Goal: Transaction & Acquisition: Purchase product/service

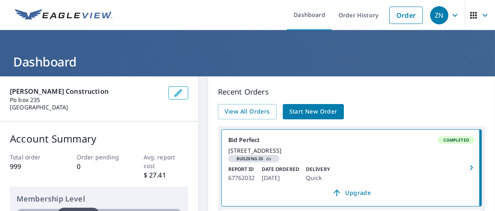
click at [301, 108] on span "Start New Order" at bounding box center [313, 112] width 48 height 10
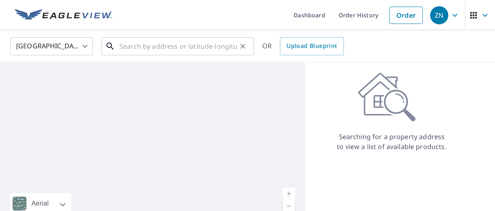
click at [138, 47] on input "text" at bounding box center [178, 46] width 118 height 23
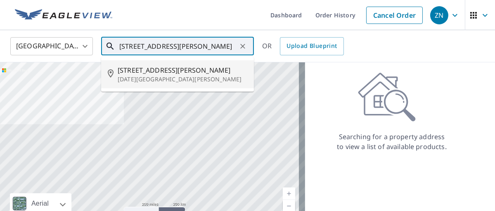
click at [130, 74] on span "[STREET_ADDRESS][PERSON_NAME]" at bounding box center [183, 70] width 130 height 10
type input "[STREET_ADDRESS][PERSON_NAME][DATE][PERSON_NAME]"
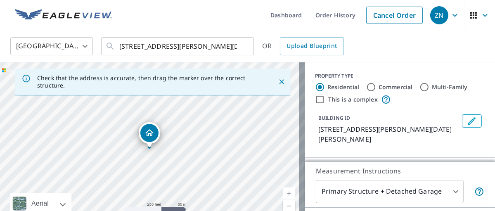
click at [283, 192] on link "Current Level 17, Zoom In" at bounding box center [289, 193] width 12 height 12
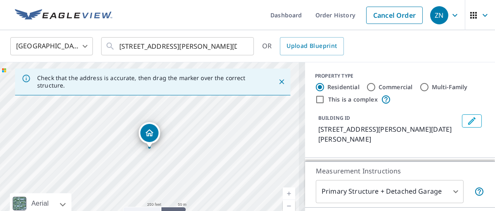
click at [283, 192] on link "Current Level 17, Zoom In" at bounding box center [289, 193] width 12 height 12
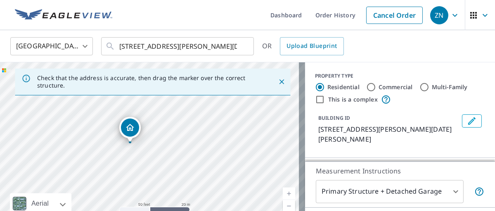
drag, startPoint x: 164, startPoint y: 146, endPoint x: 145, endPoint y: 141, distance: 20.1
click at [145, 141] on div "[STREET_ADDRESS][PERSON_NAME][DATE][PERSON_NAME]" at bounding box center [152, 148] width 305 height 173
click at [448, 188] on body "ZN ZN Dashboard Order History Cancel Order ZN [GEOGRAPHIC_DATA] US ​ [STREET_AD…" at bounding box center [247, 105] width 495 height 211
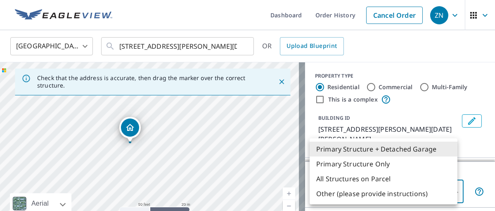
click at [400, 164] on li "Primary Structure Only" at bounding box center [384, 164] width 148 height 15
type input "2"
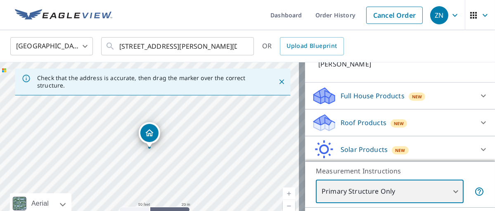
scroll to position [81, 0]
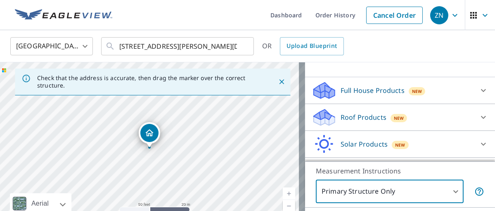
click at [365, 90] on p "Full House Products" at bounding box center [373, 90] width 64 height 10
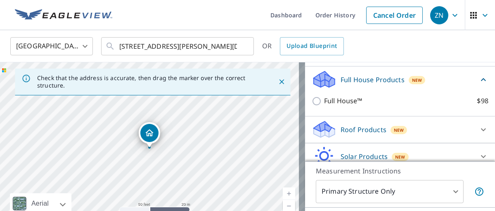
scroll to position [126, 0]
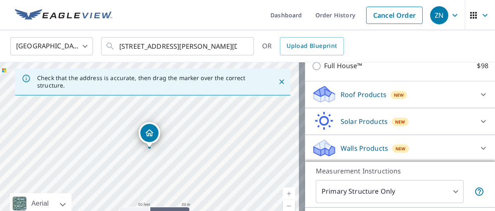
click at [363, 148] on p "Walls Products" at bounding box center [364, 148] width 47 height 10
click at [367, 147] on p "Walls Products" at bounding box center [364, 148] width 47 height 10
drag, startPoint x: 352, startPoint y: 147, endPoint x: 404, endPoint y: 149, distance: 51.7
click at [353, 146] on p "Walls Products" at bounding box center [364, 148] width 47 height 10
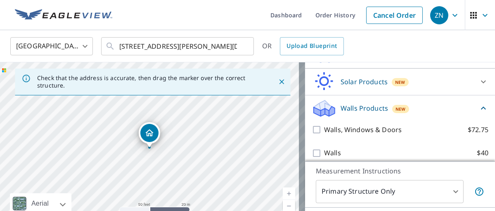
scroll to position [173, 0]
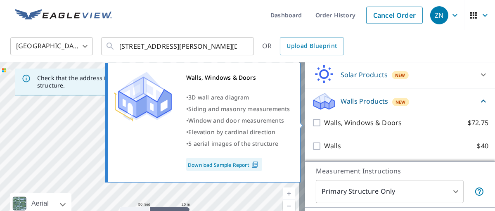
click at [312, 124] on input "Walls, Windows & Doors $72.75" at bounding box center [318, 123] width 12 height 10
checkbox input "true"
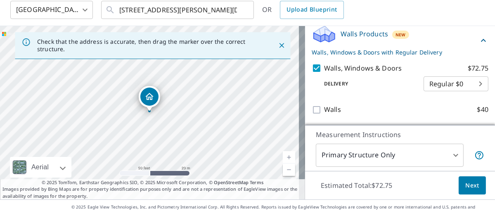
scroll to position [52, 0]
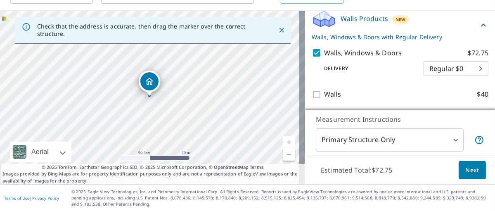
click at [467, 170] on span "Next" at bounding box center [472, 170] width 14 height 10
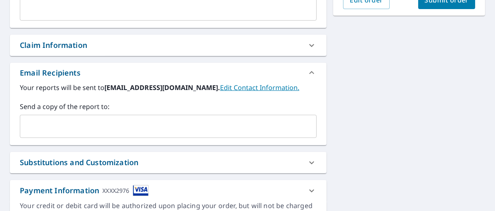
scroll to position [280, 0]
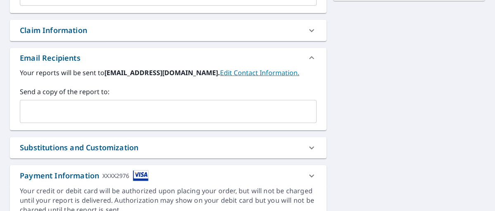
drag, startPoint x: 82, startPoint y: 107, endPoint x: 86, endPoint y: 105, distance: 4.3
click at [82, 107] on input "text" at bounding box center [162, 112] width 277 height 16
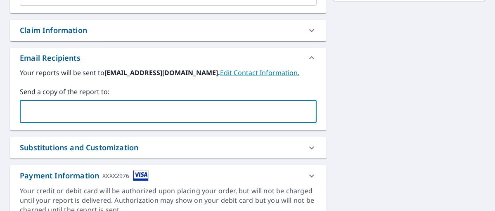
type input "[EMAIL_ADDRESS][DOMAIN_NAME]"
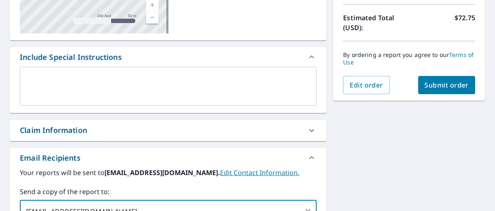
scroll to position [176, 0]
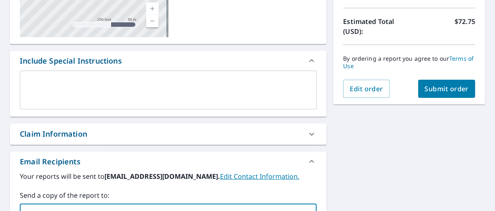
click at [443, 88] on span "Submit order" at bounding box center [447, 88] width 44 height 9
